Goal: Transaction & Acquisition: Subscribe to service/newsletter

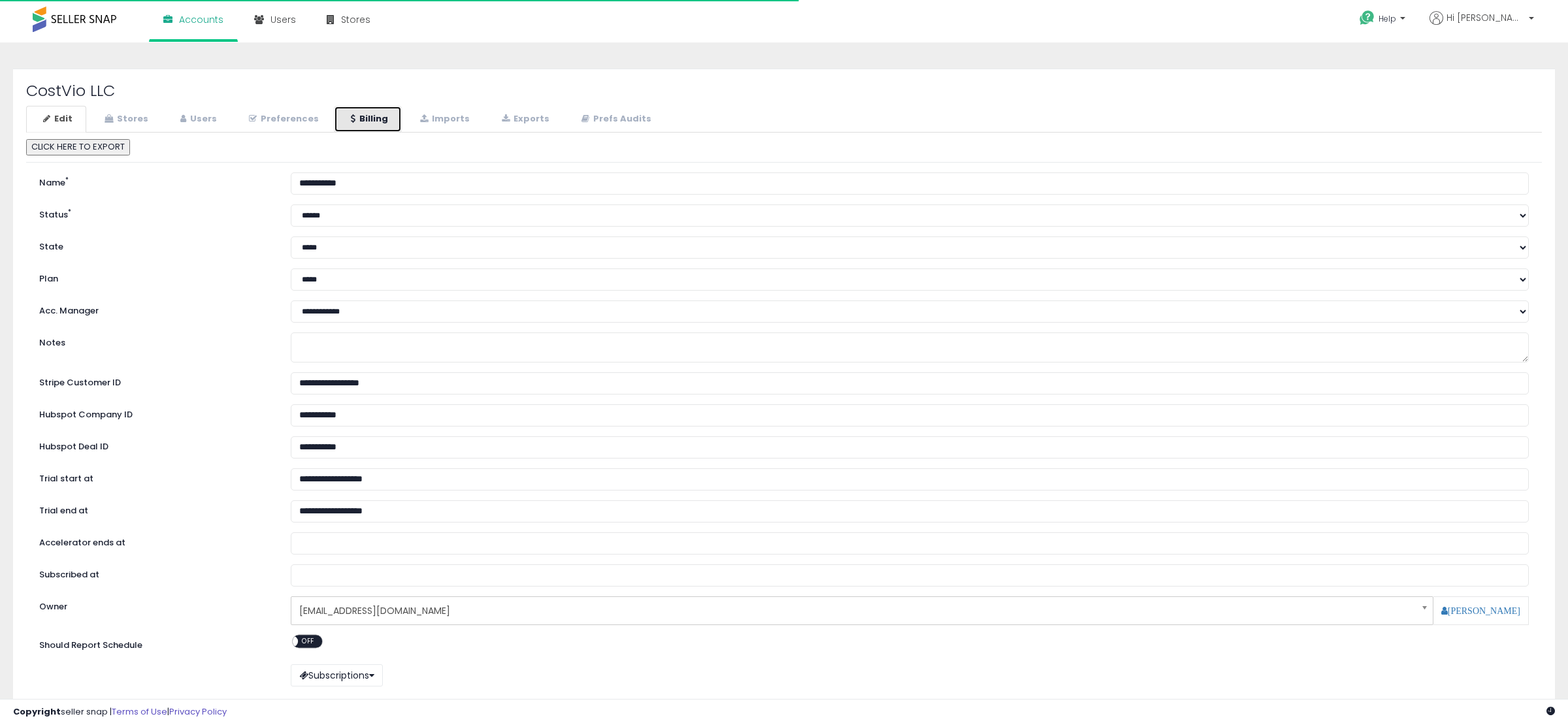
click at [370, 122] on link "Billing" at bounding box center [367, 119] width 68 height 27
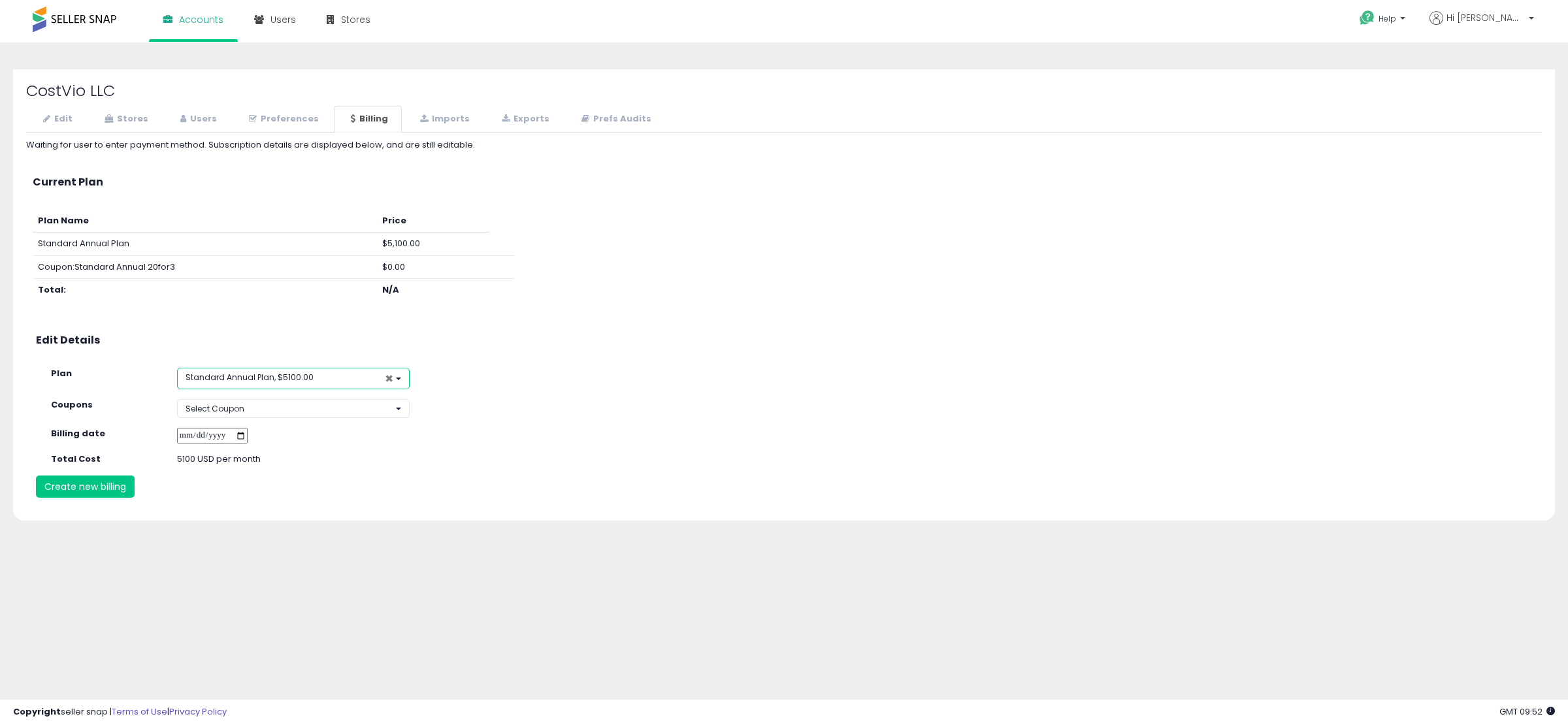
click at [387, 376] on span "×" at bounding box center [388, 378] width 8 height 13
click at [387, 376] on button "Select Plan" at bounding box center [293, 376] width 232 height 19
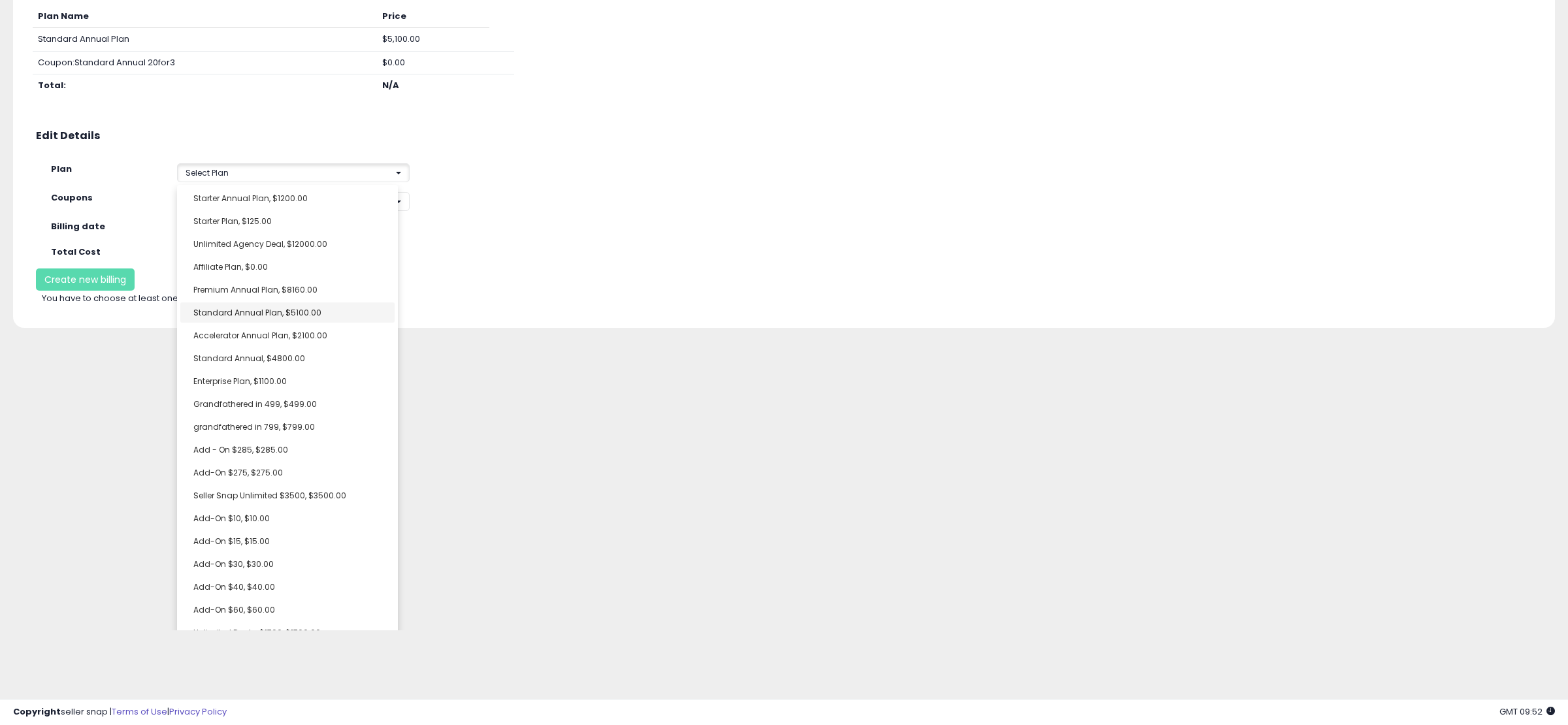
scroll to position [198, 0]
select select "**********"
click at [256, 346] on span "Accelerator Annual Plan, $2100.00" at bounding box center [260, 342] width 134 height 11
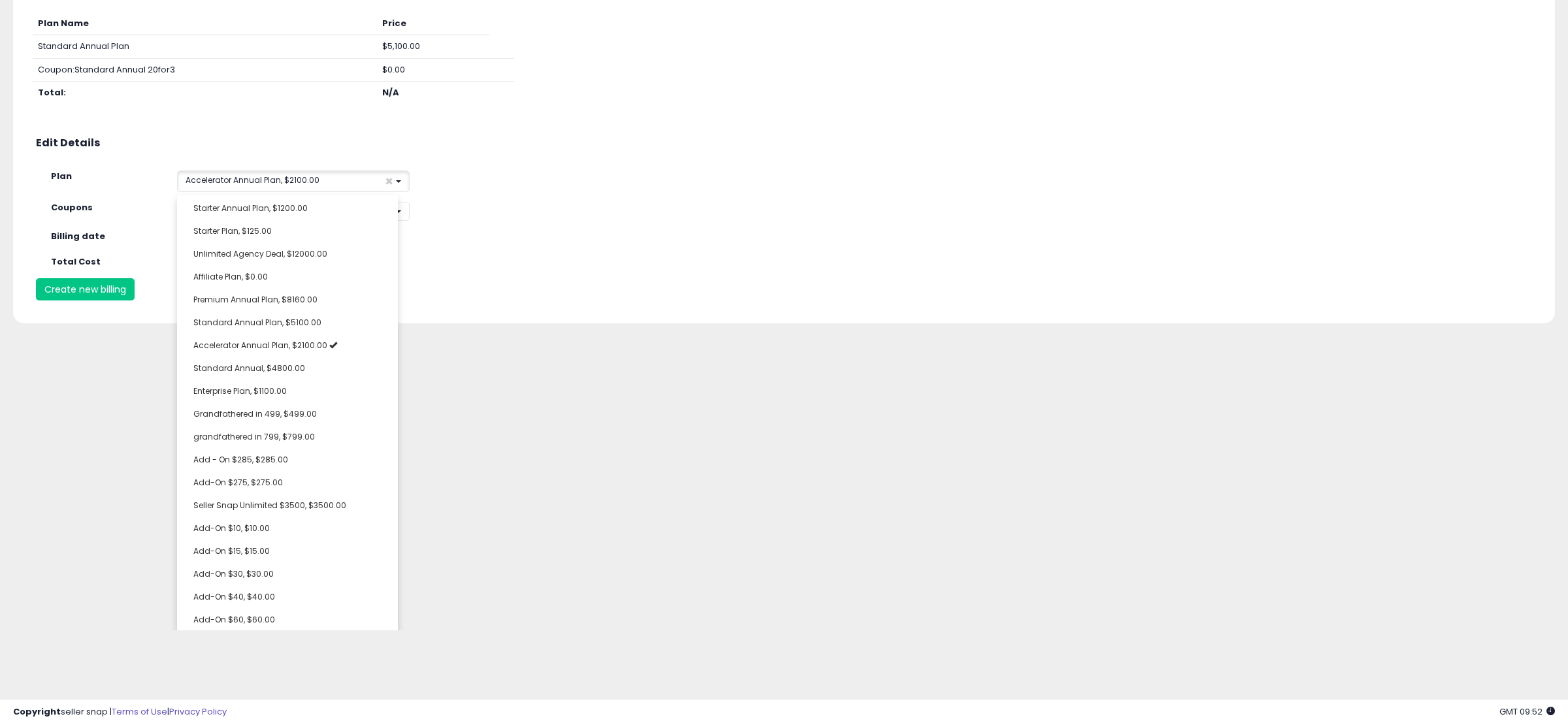
click at [497, 253] on div "Waiting for user to enter payment method. Subscription details are displayed be…" at bounding box center [783, 121] width 1515 height 358
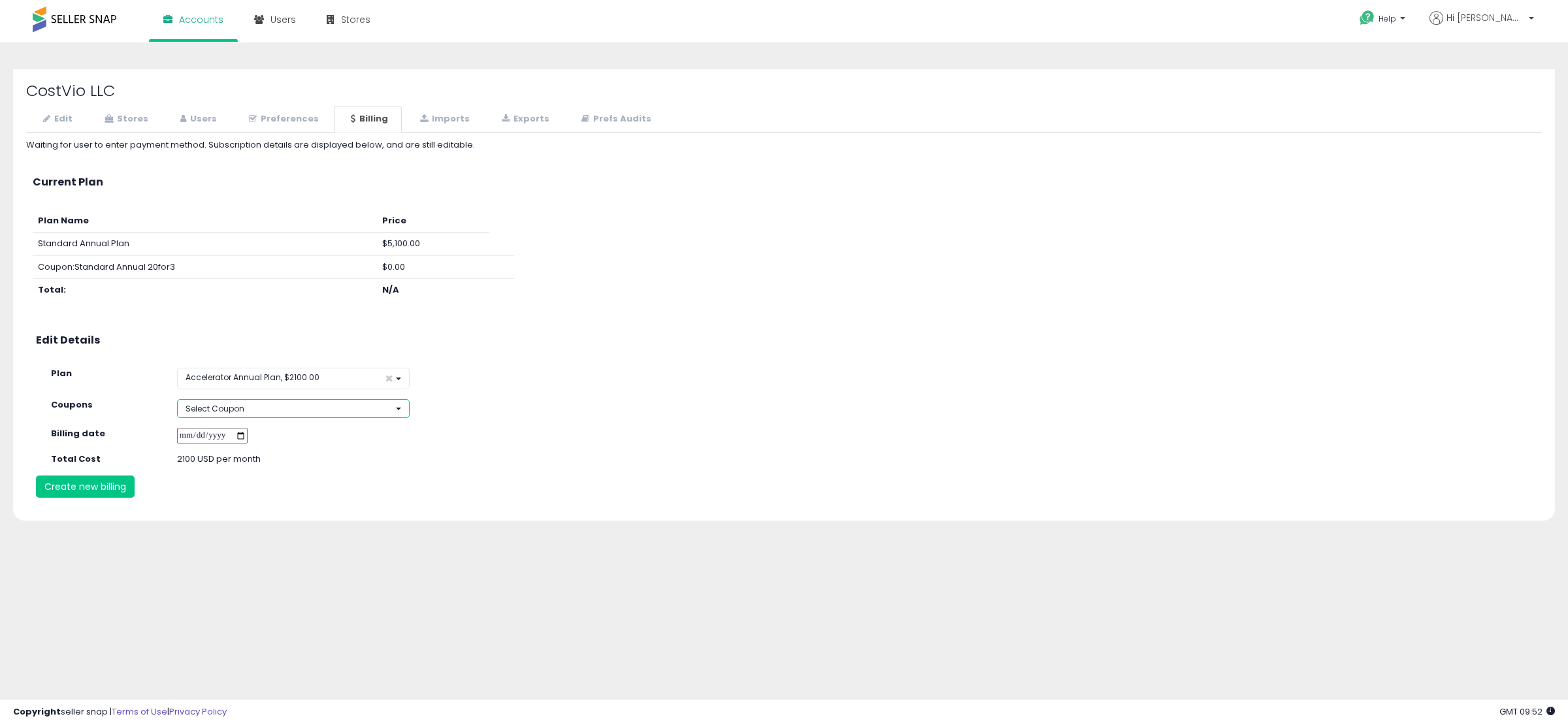
click at [364, 410] on button "Select Coupon" at bounding box center [293, 408] width 232 height 19
click at [273, 577] on div "**********" at bounding box center [783, 326] width 1555 height 543
click at [105, 486] on button "Create new billing" at bounding box center [85, 489] width 98 height 22
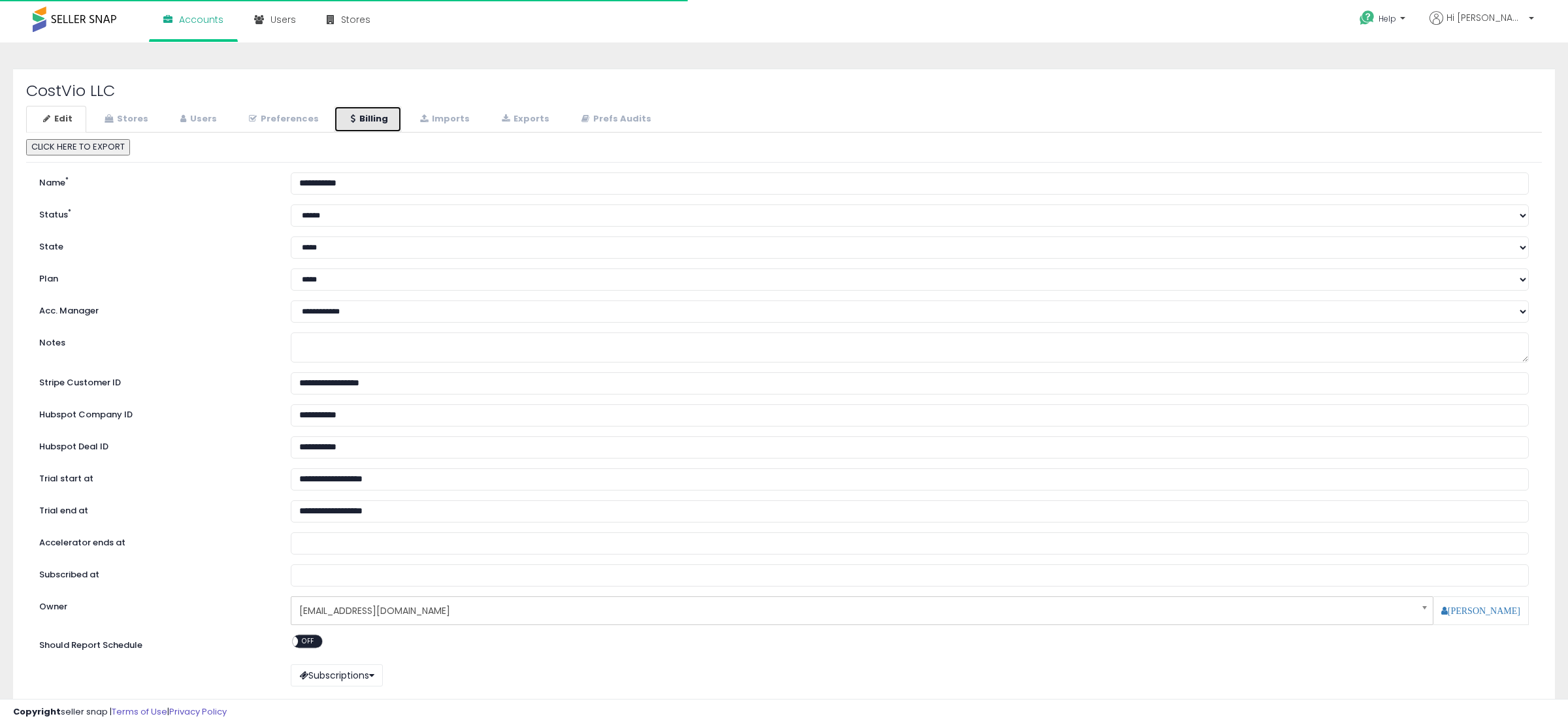
click at [382, 120] on link "Billing" at bounding box center [367, 119] width 68 height 27
